Goal: Transaction & Acquisition: Purchase product/service

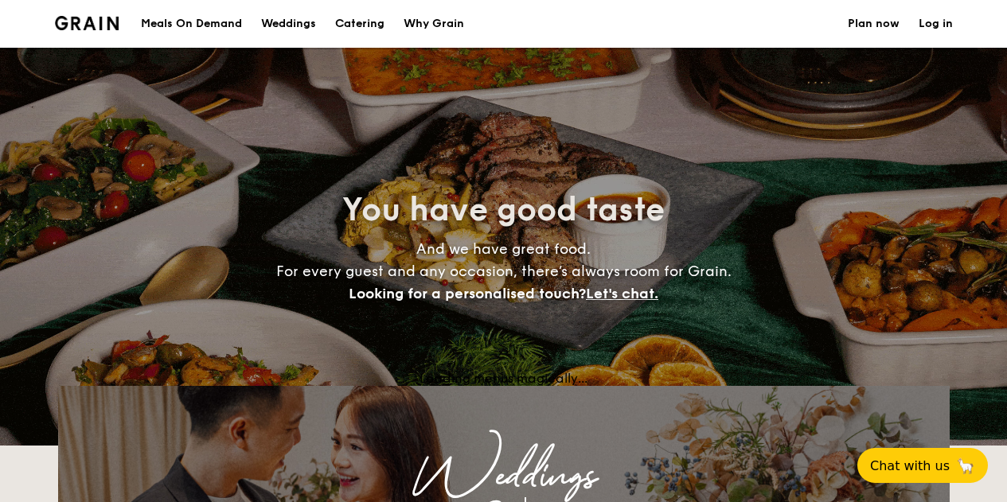
select select
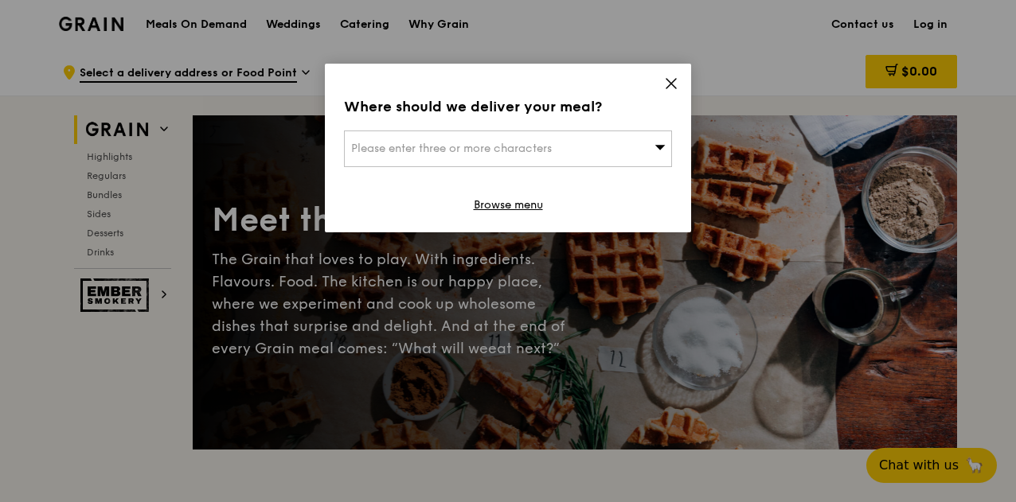
click at [501, 139] on div "Please enter three or more characters" at bounding box center [508, 149] width 328 height 37
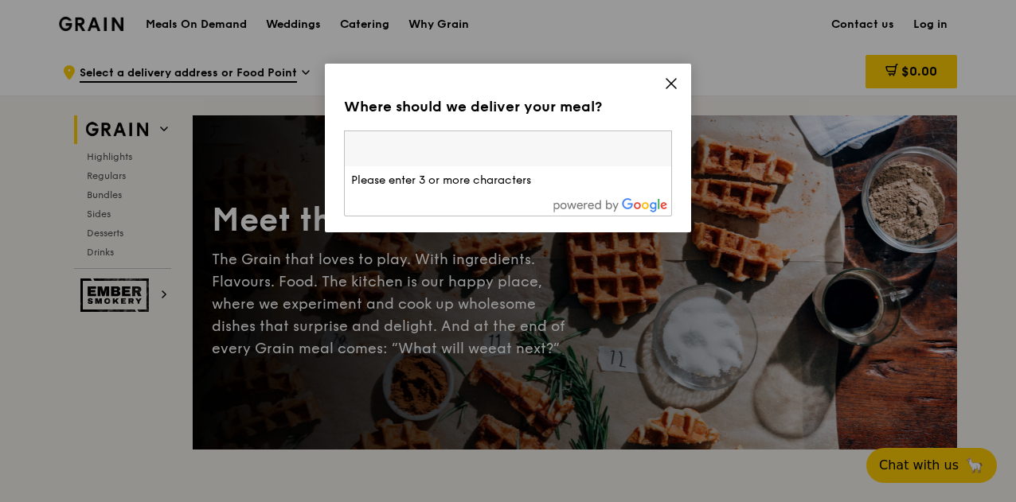
click at [550, 152] on input "search" at bounding box center [508, 148] width 326 height 35
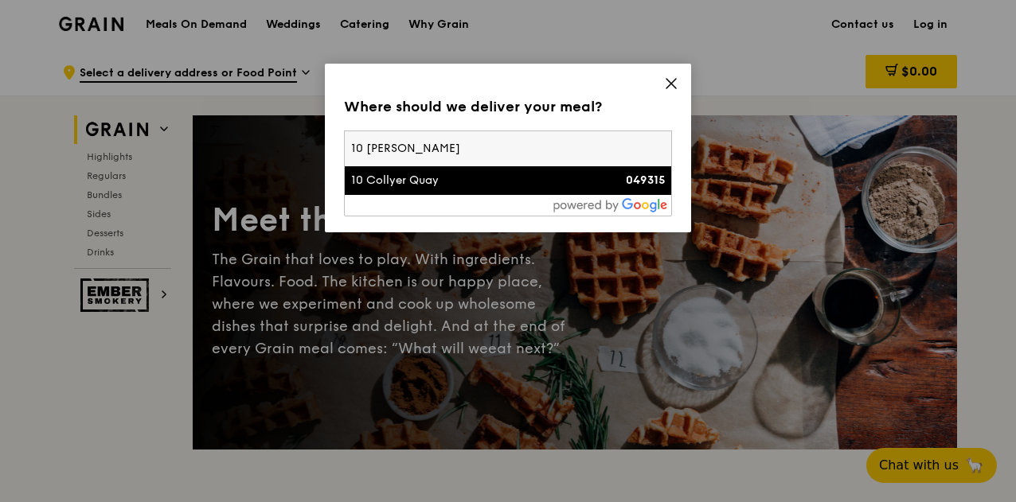
type input "10 collyer"
click at [438, 176] on div "10 Collyer Quay" at bounding box center [469, 181] width 236 height 16
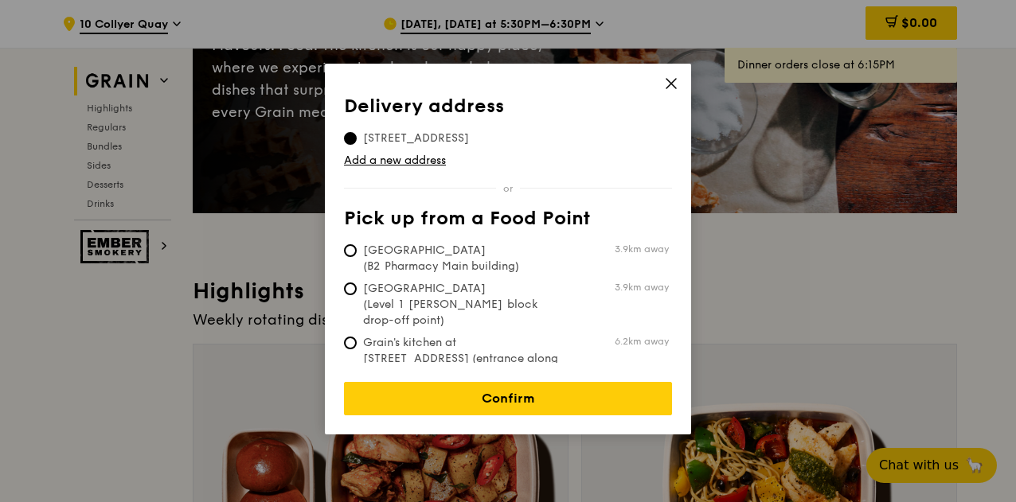
scroll to position [239, 0]
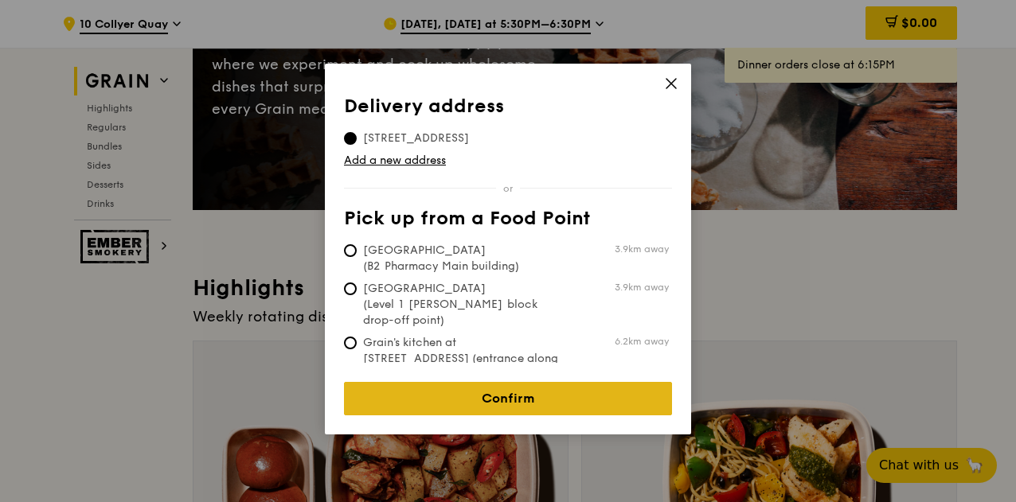
click at [505, 386] on link "Confirm" at bounding box center [508, 398] width 328 height 33
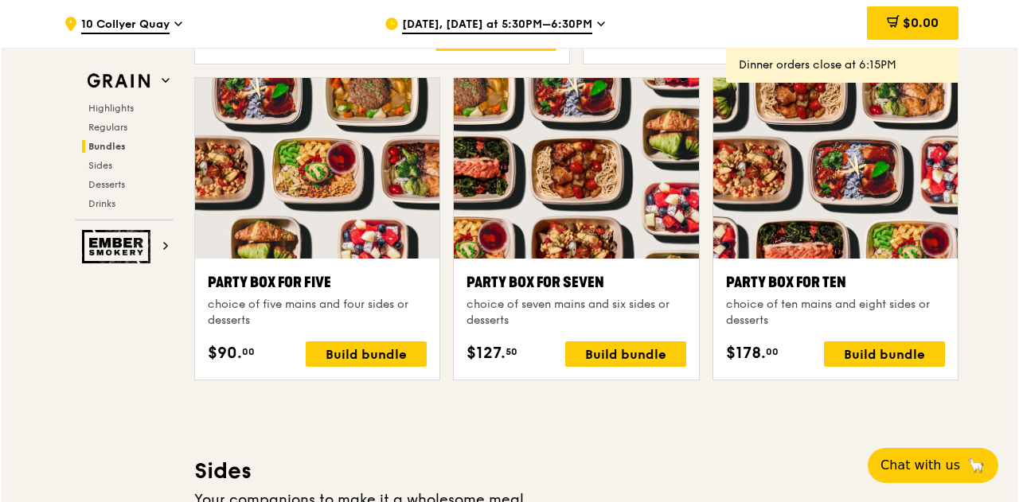
scroll to position [3184, 0]
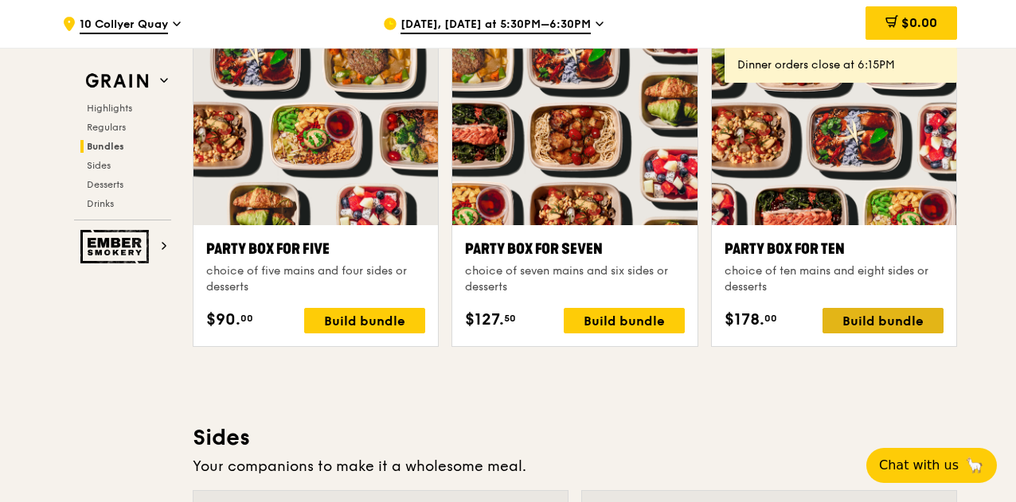
click at [894, 318] on div "Build bundle" at bounding box center [882, 320] width 121 height 25
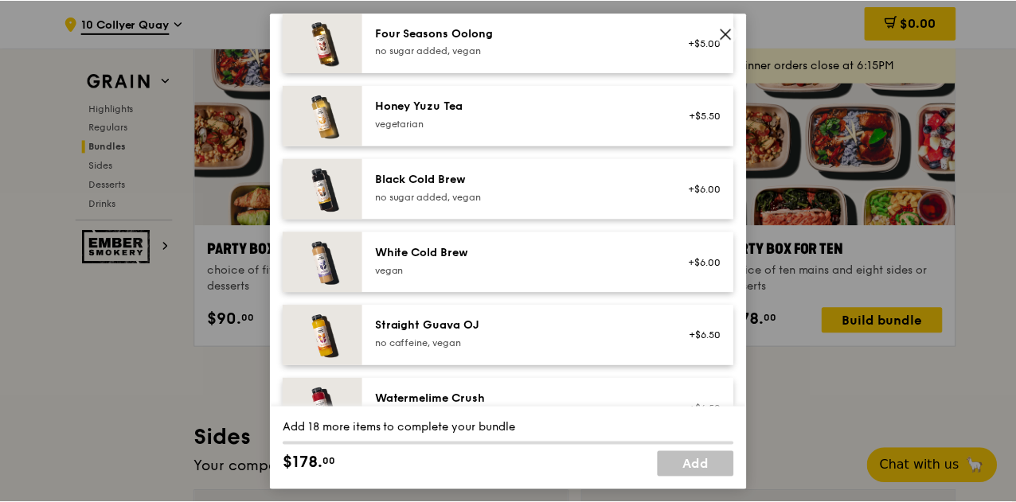
scroll to position [2174, 0]
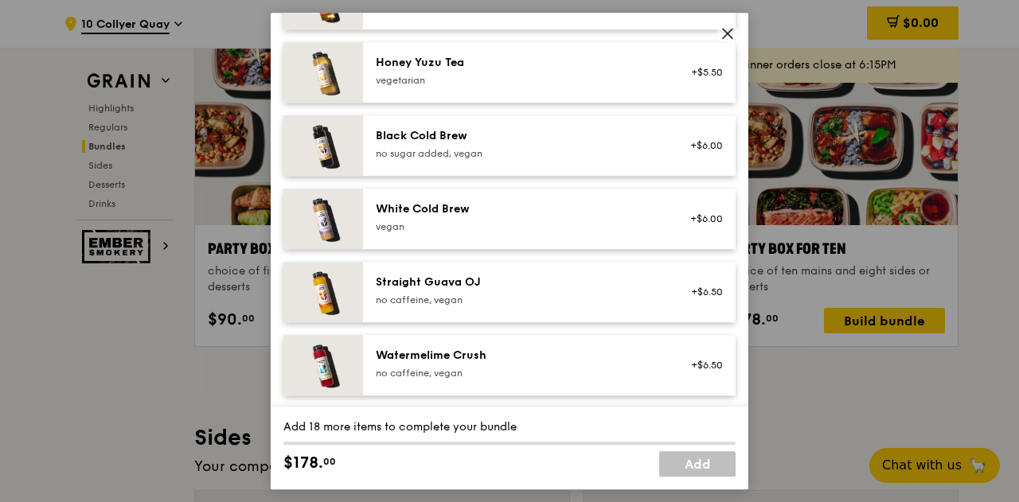
click at [727, 34] on icon at bounding box center [728, 34] width 10 height 10
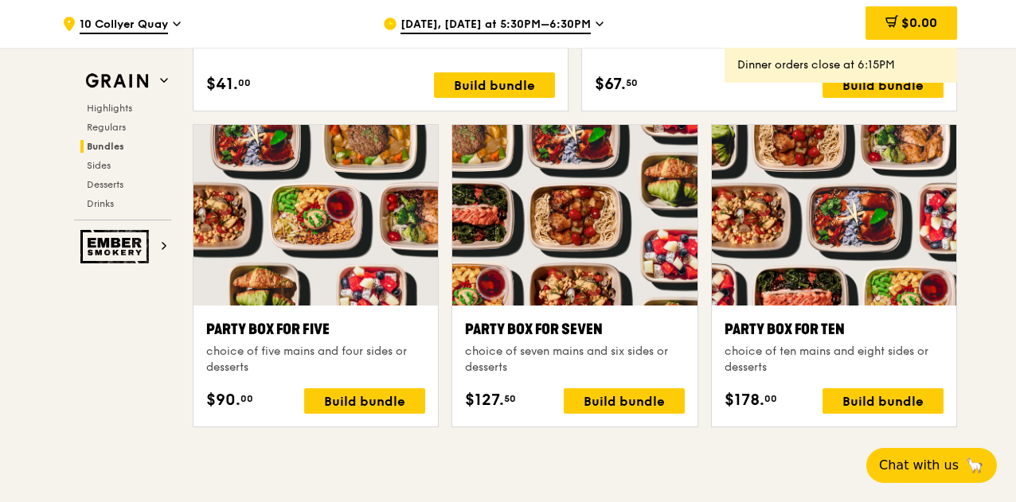
scroll to position [3024, 0]
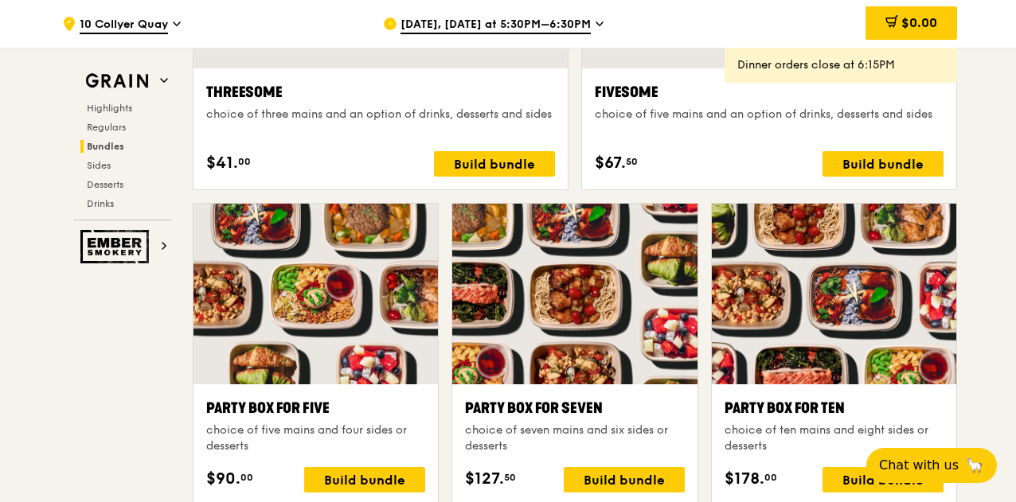
click at [535, 25] on span "Sep 15, Today at 5:30PM–6:30PM" at bounding box center [495, 26] width 190 height 18
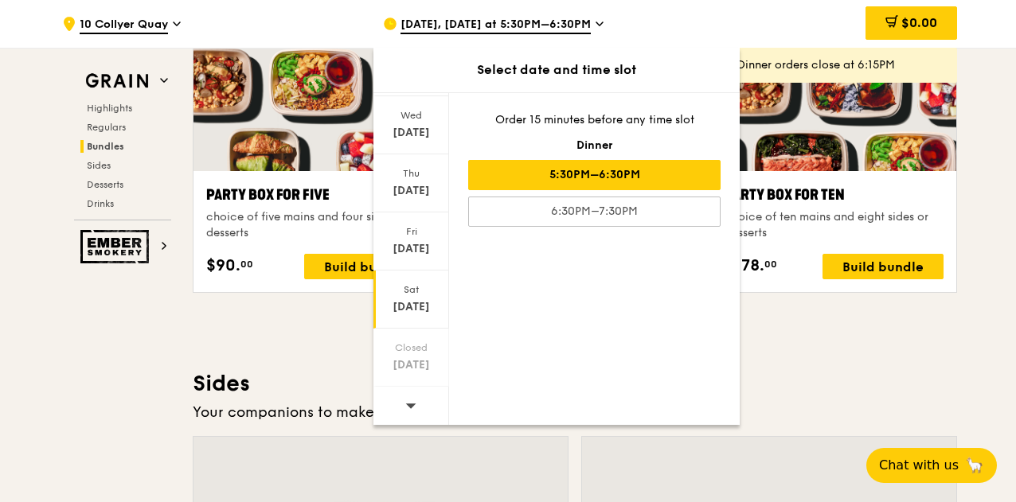
scroll to position [3263, 0]
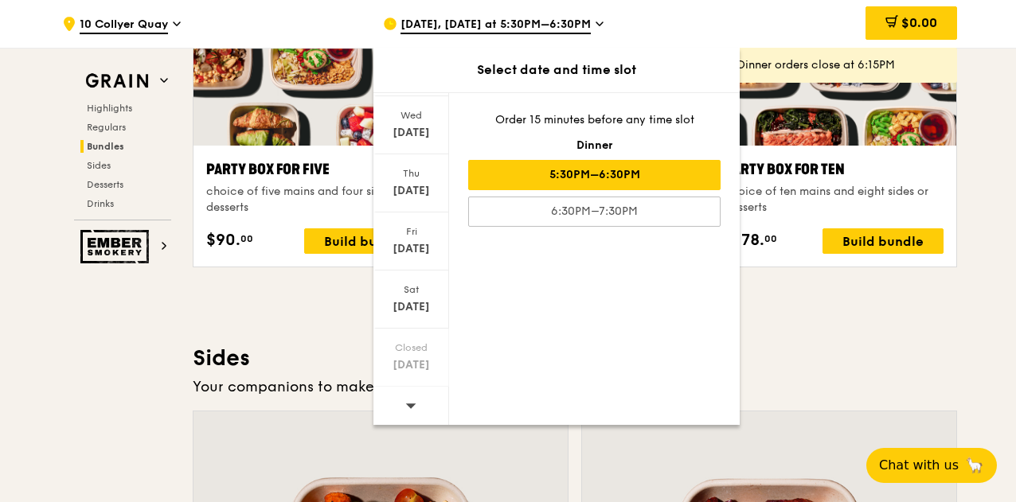
click at [405, 411] on span at bounding box center [410, 405] width 11 height 37
click at [414, 401] on icon at bounding box center [410, 406] width 11 height 12
click at [414, 403] on icon at bounding box center [410, 406] width 11 height 12
click at [414, 402] on icon at bounding box center [410, 406] width 11 height 12
click at [540, 324] on div "Mon Sep 22 Tue Sep 23 Wed Sep 24 Thu Sep 25 Fri Sep 26 Sat Sep 27 Closed Sep 28…" at bounding box center [556, 258] width 366 height 333
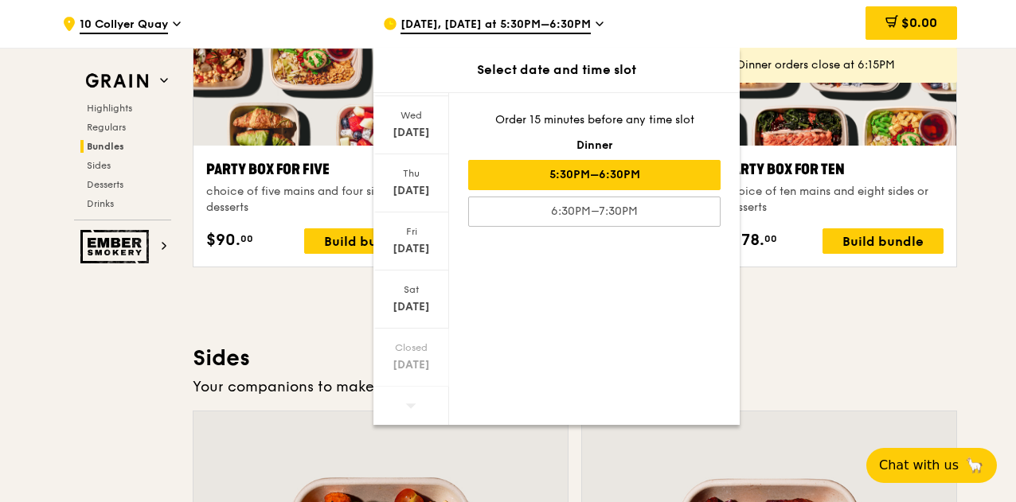
click at [533, 10] on div "Sep 15, Today at 5:30PM–6:30PM" at bounding box center [530, 24] width 295 height 48
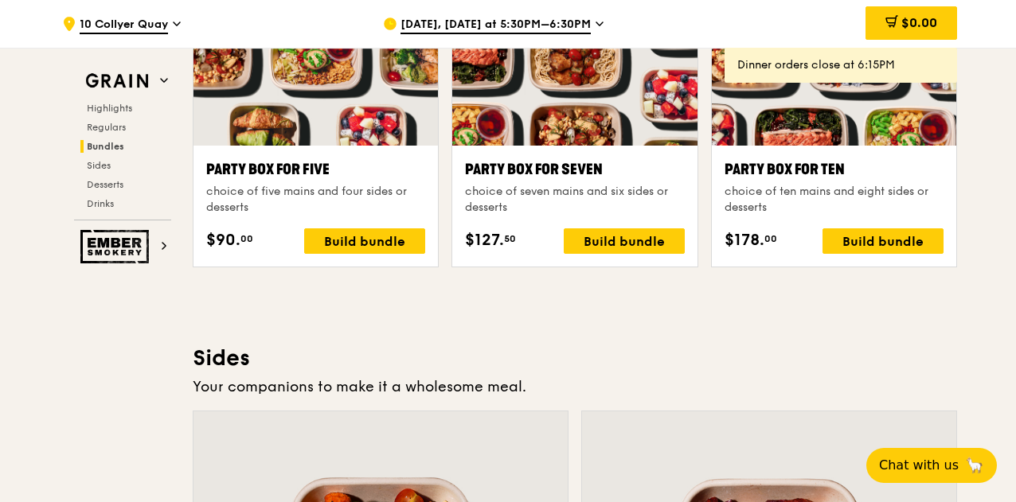
click at [532, 27] on span "Sep 15, Today at 5:30PM–6:30PM" at bounding box center [495, 26] width 190 height 18
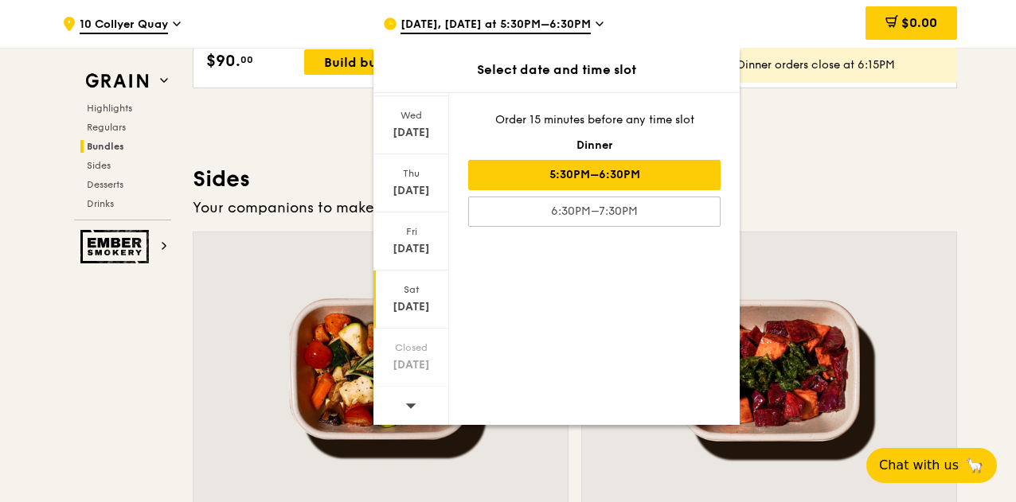
scroll to position [3581, 0]
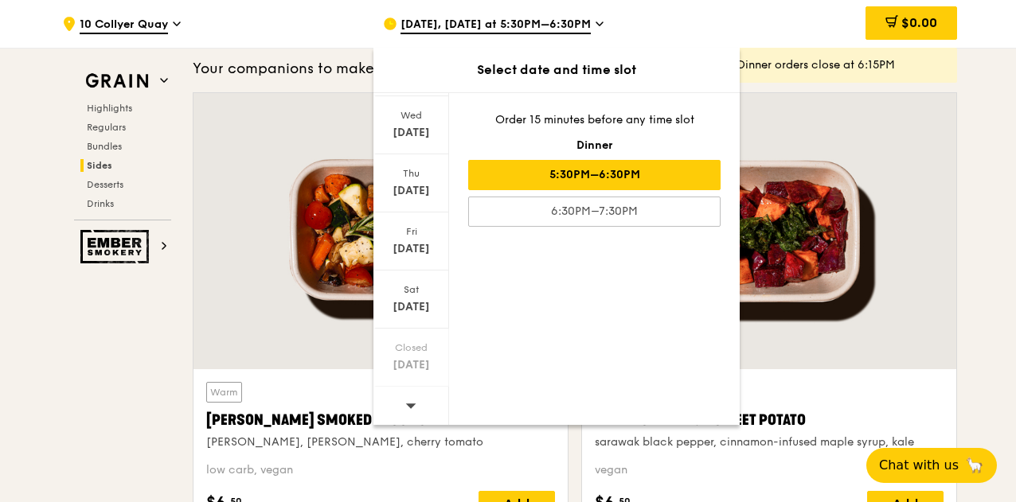
click at [407, 404] on icon at bounding box center [411, 406] width 10 height 5
click at [407, 400] on icon at bounding box center [410, 406] width 11 height 12
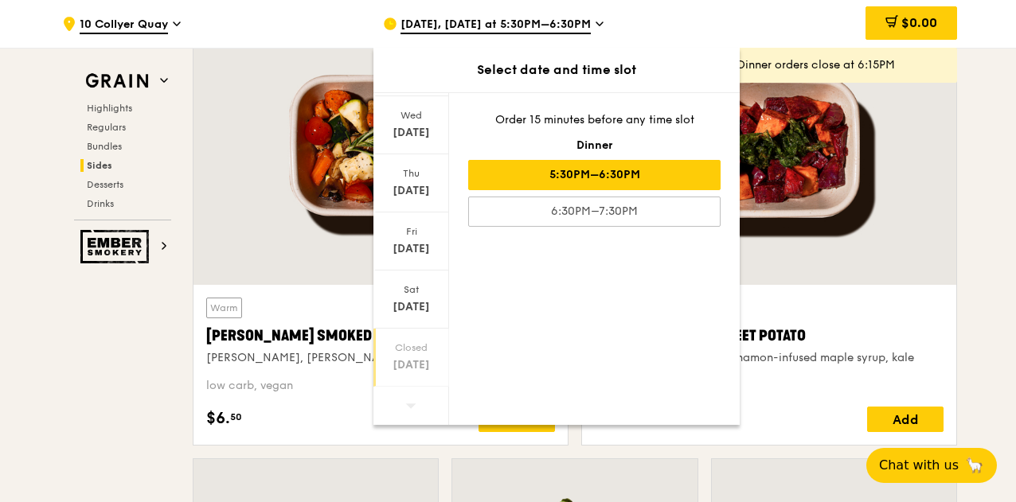
scroll to position [3741, 0]
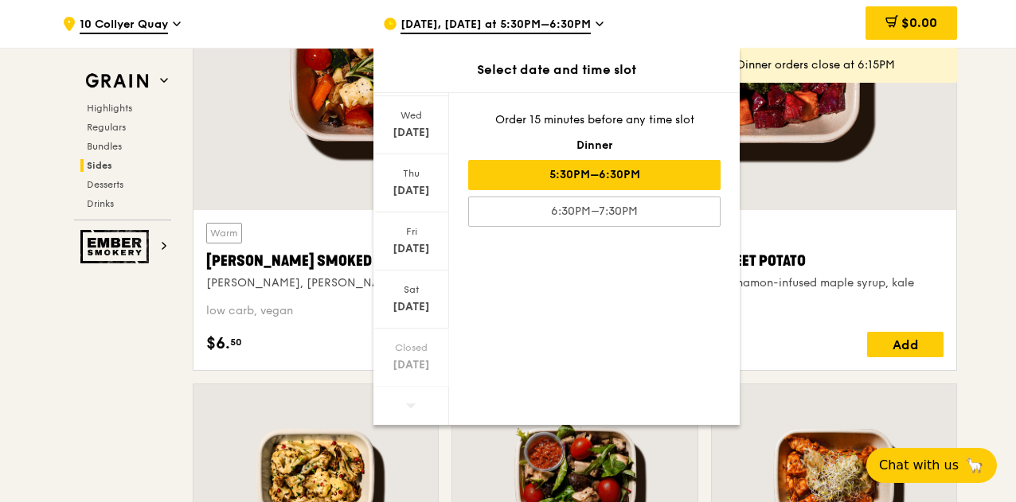
click at [412, 407] on icon at bounding box center [410, 406] width 11 height 12
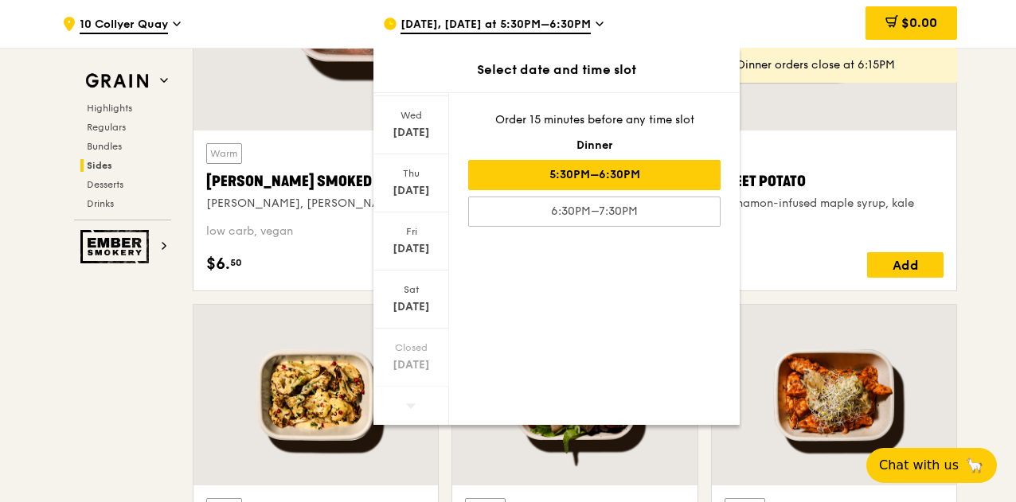
click at [411, 404] on icon at bounding box center [411, 406] width 10 height 5
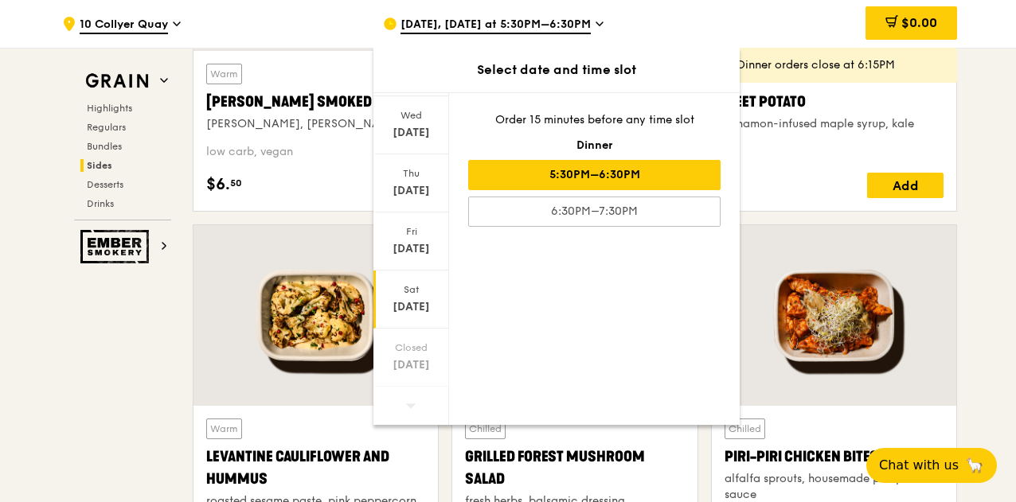
scroll to position [4218, 0]
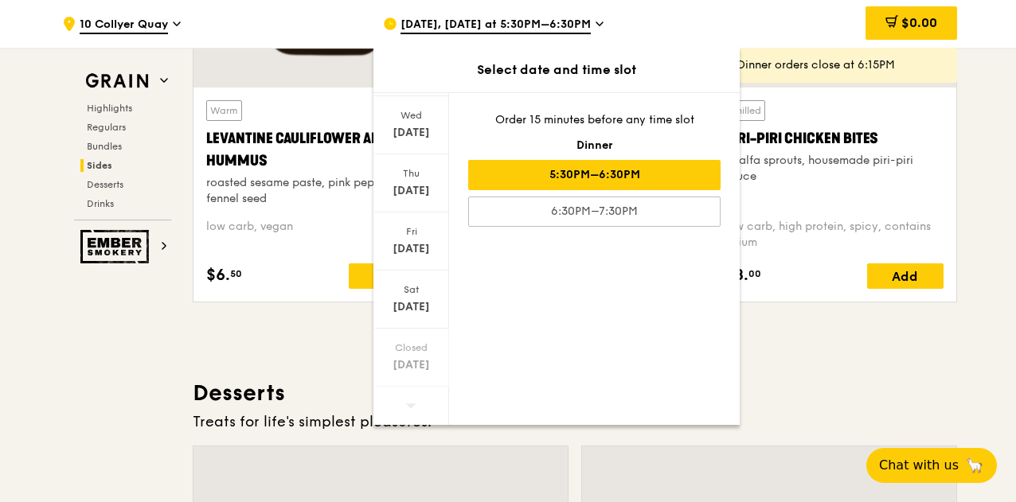
click at [823, 379] on h3 "Desserts" at bounding box center [575, 393] width 764 height 29
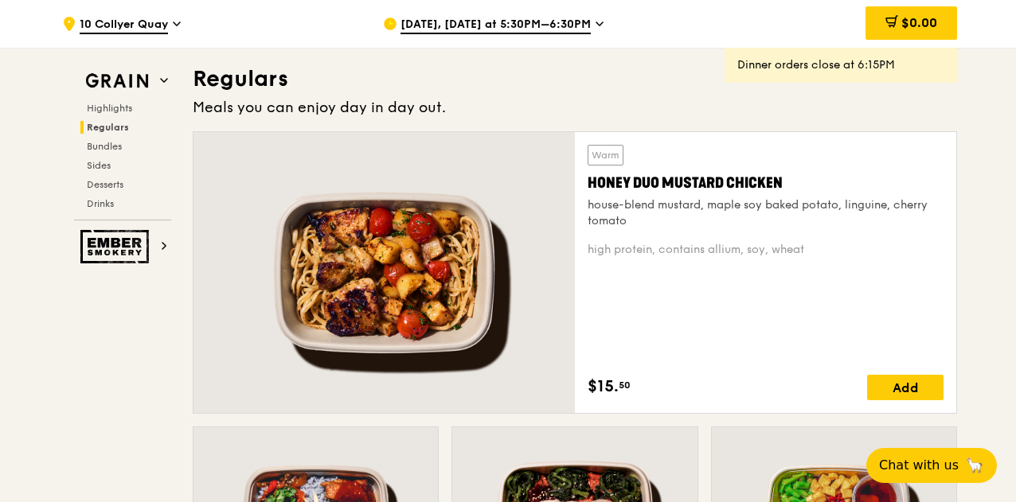
scroll to position [1035, 0]
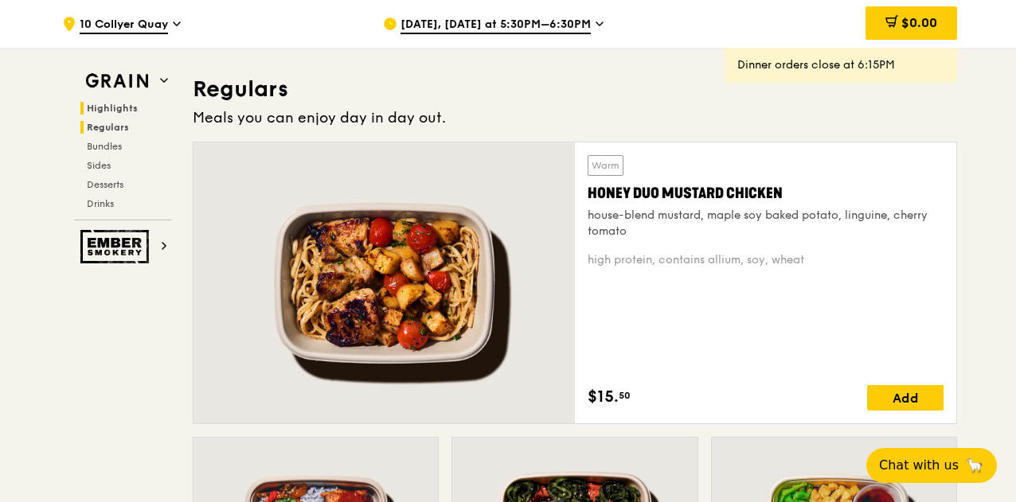
click at [117, 123] on span "Regulars" at bounding box center [108, 127] width 42 height 11
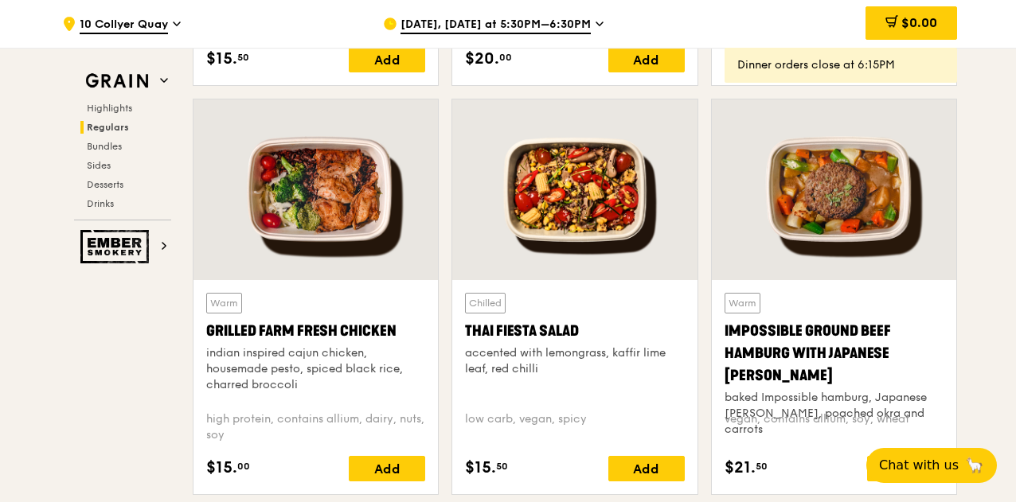
scroll to position [1841, 0]
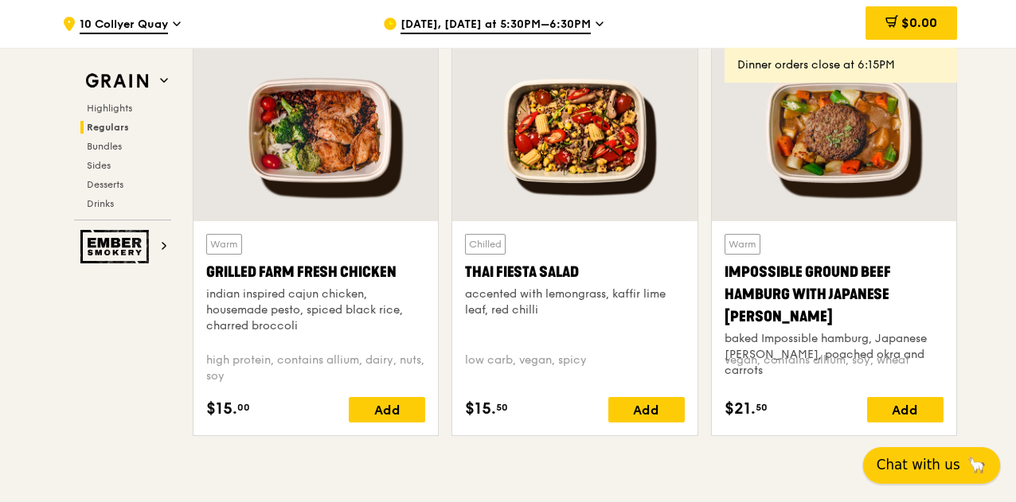
click at [926, 474] on span "Chat with us" at bounding box center [918, 465] width 84 height 20
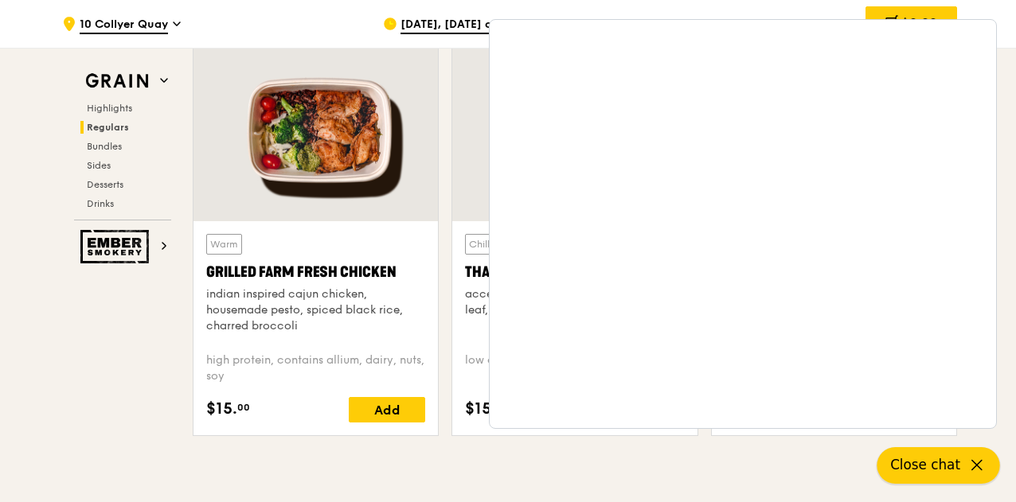
click at [984, 466] on icon at bounding box center [976, 465] width 19 height 19
